Goal: Task Accomplishment & Management: Manage account settings

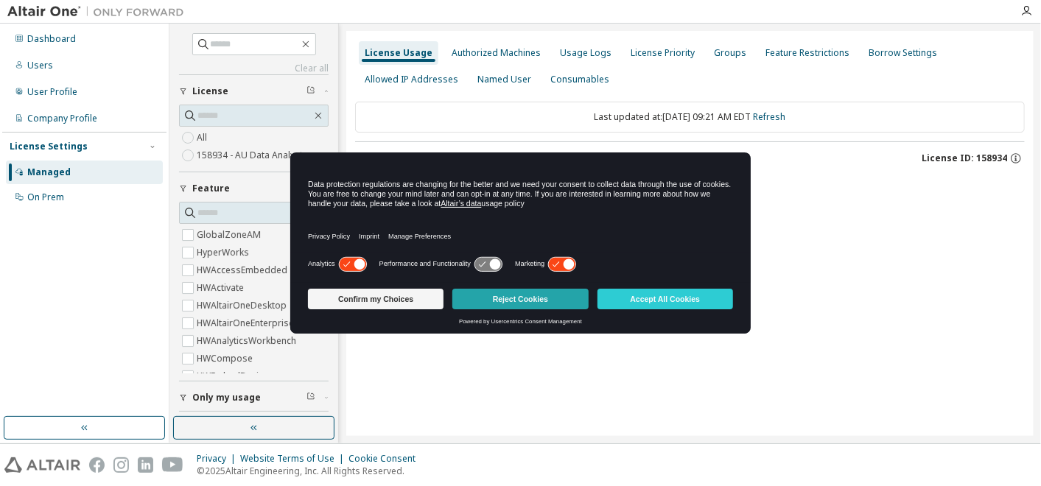
click at [511, 303] on button "Reject Cookies" at bounding box center [520, 299] width 136 height 21
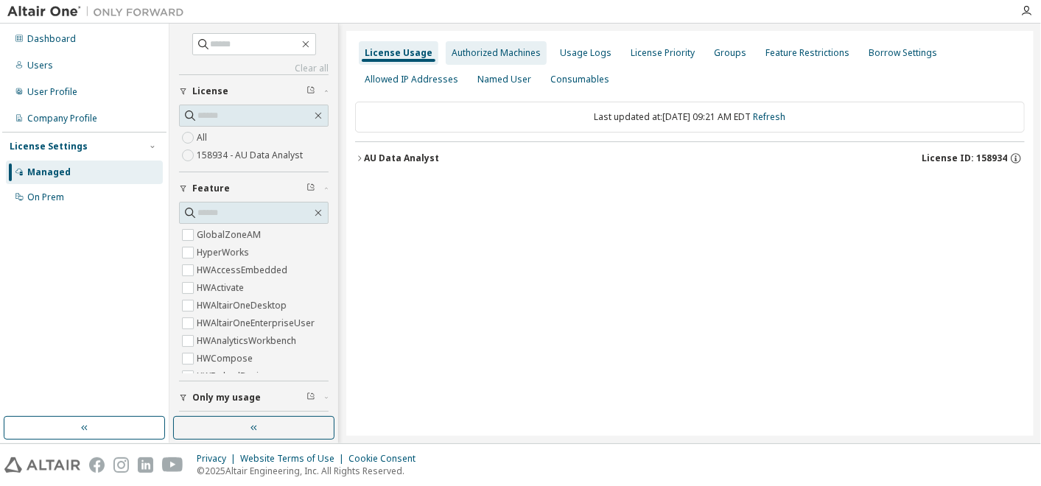
click at [477, 47] on div "Authorized Machines" at bounding box center [496, 53] width 89 height 12
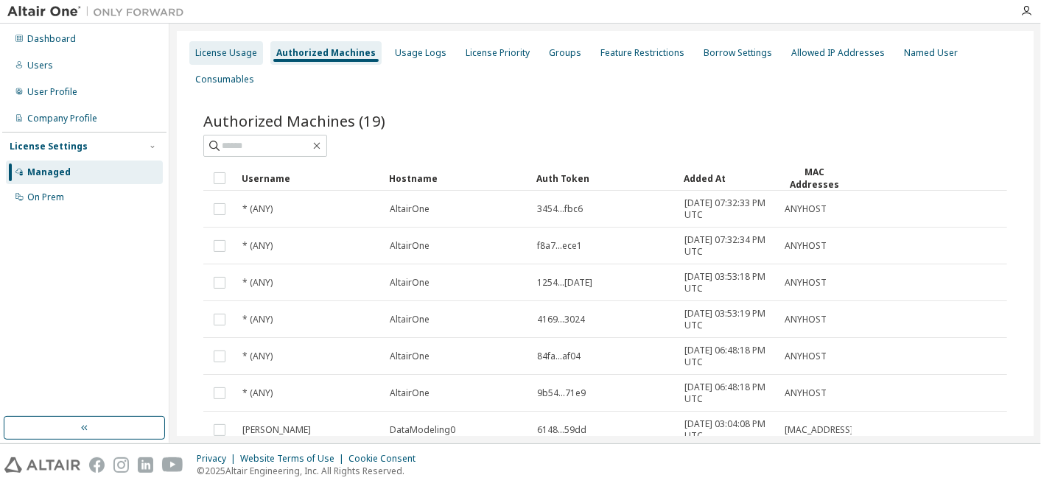
click at [192, 55] on div "License Usage" at bounding box center [226, 53] width 74 height 24
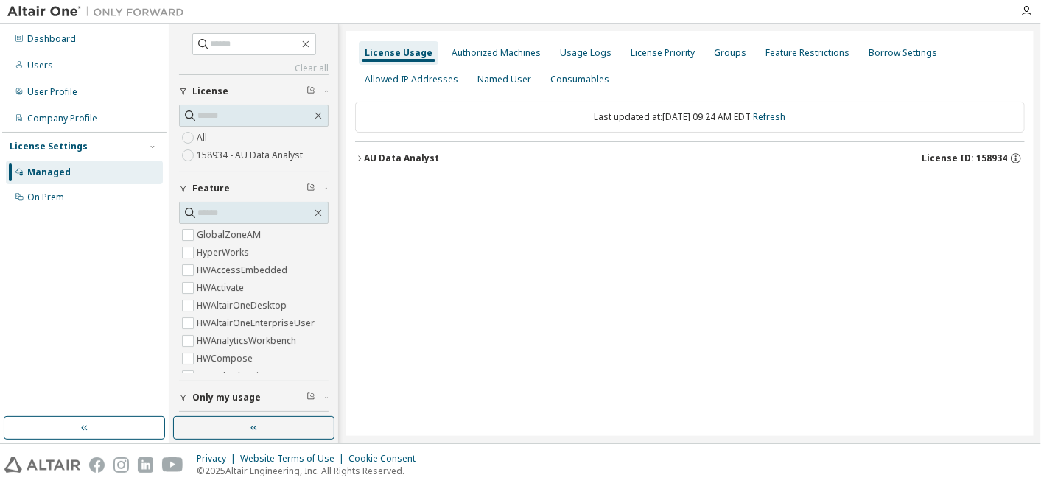
click at [214, 152] on label "158934 - AU Data Analyst" at bounding box center [251, 156] width 109 height 18
click at [373, 149] on button "AU Data Analyst License ID: 158934" at bounding box center [690, 158] width 670 height 32
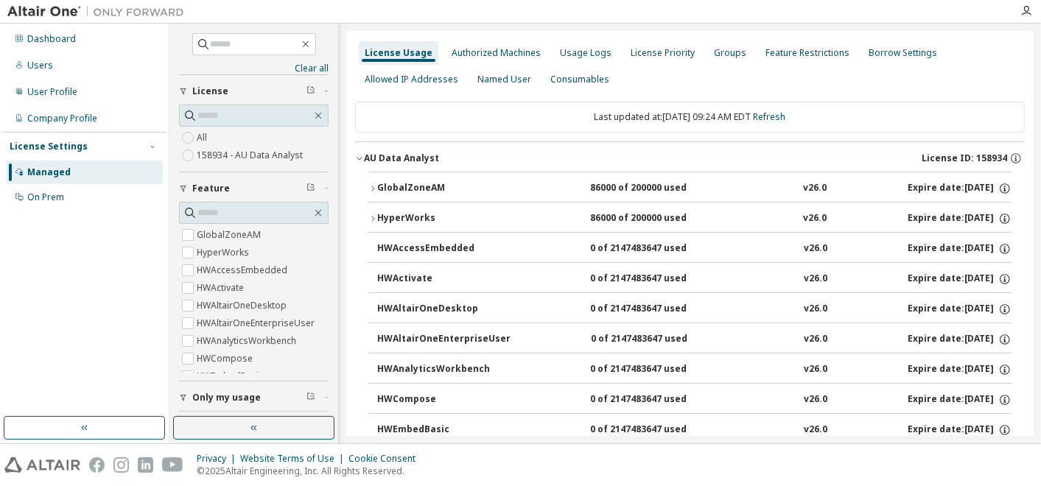
click at [394, 206] on button "HyperWorks 86000 of 200000 used v26.0 Expire date: 2025-10-17" at bounding box center [689, 219] width 643 height 32
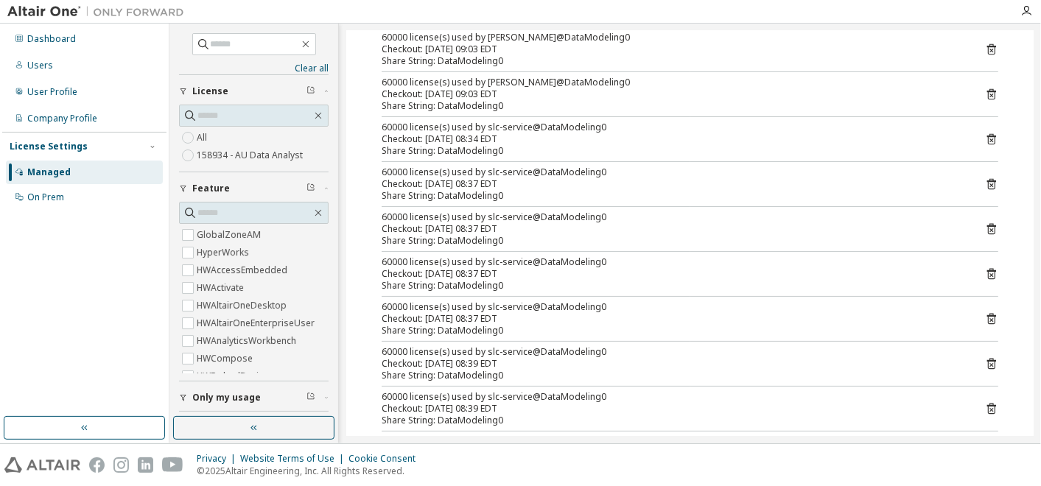
scroll to position [572, 0]
